Goal: Check status: Check status

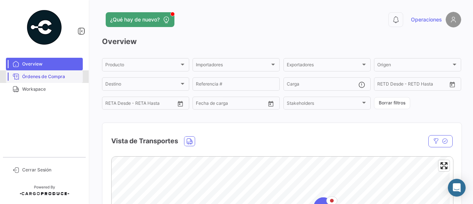
click at [44, 75] on span "Órdenes de Compra" at bounding box center [51, 76] width 58 height 7
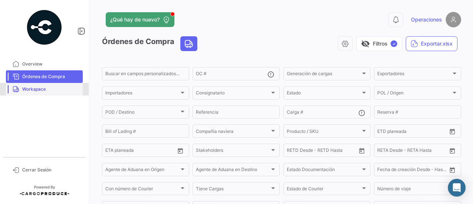
click at [55, 88] on span "Workspace" at bounding box center [51, 89] width 58 height 7
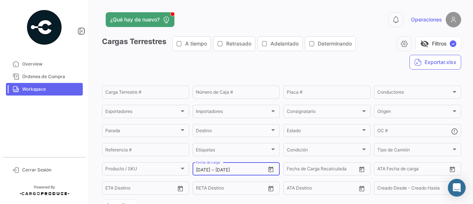
click at [268, 168] on icon "Open calendar" at bounding box center [270, 169] width 5 height 6
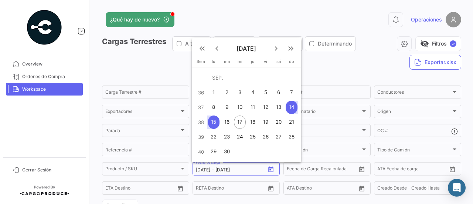
click at [237, 121] on div "17" at bounding box center [240, 121] width 12 height 13
type input "[DATE]"
click at [250, 123] on div "18" at bounding box center [252, 121] width 11 height 13
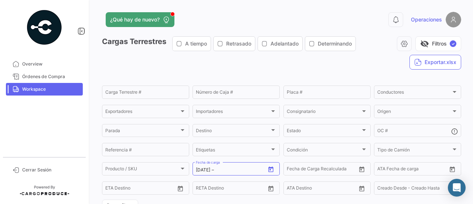
type input "[DATE]"
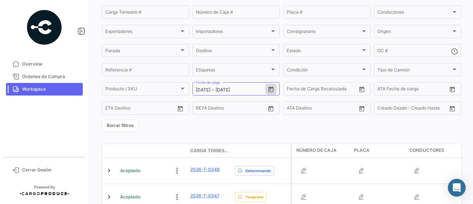
scroll to position [115, 0]
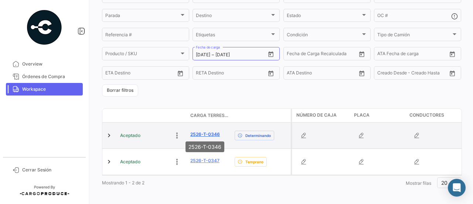
click at [206, 134] on link "2526-T-0346" at bounding box center [205, 134] width 30 height 7
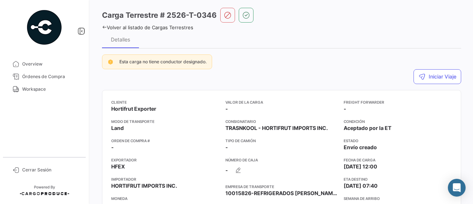
scroll to position [24, 0]
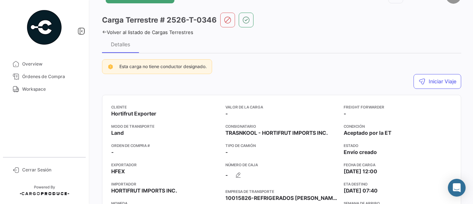
click at [104, 32] on icon at bounding box center [104, 32] width 5 height 5
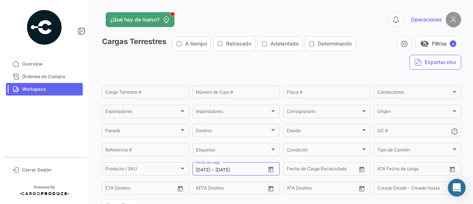
scroll to position [111, 0]
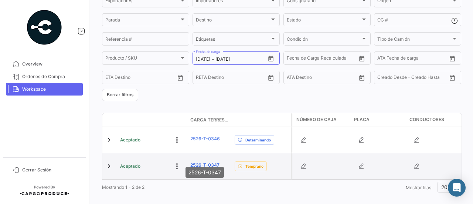
click at [203, 162] on link "2526-T-0347" at bounding box center [204, 165] width 29 height 7
